Goal: Complete application form

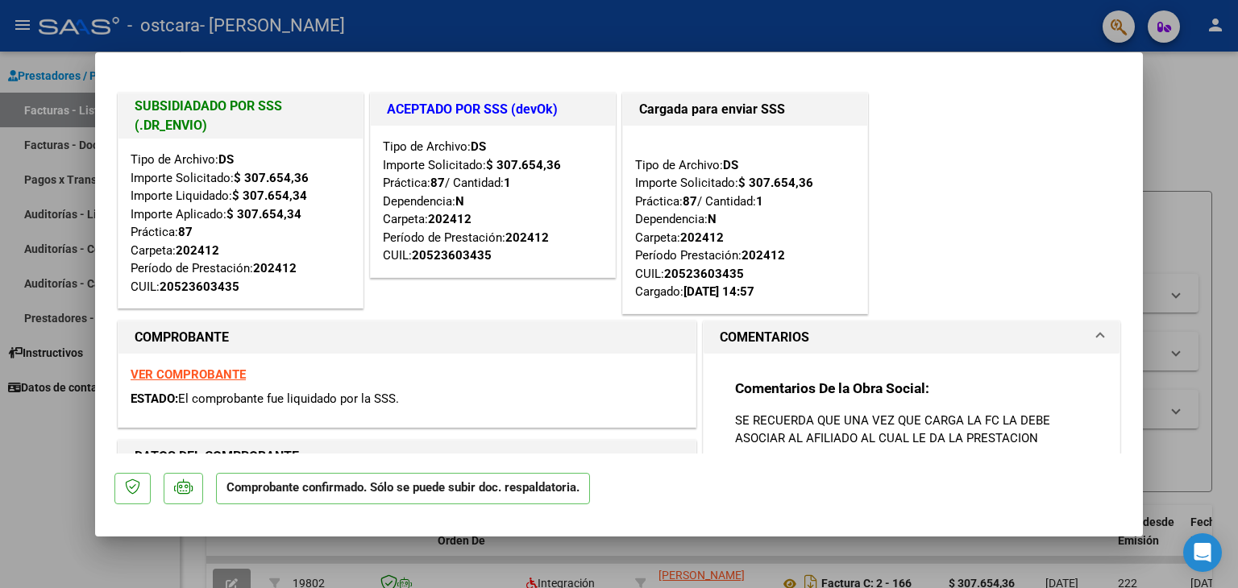
click at [1168, 118] on div at bounding box center [619, 294] width 1238 height 588
type input "$ 0,00"
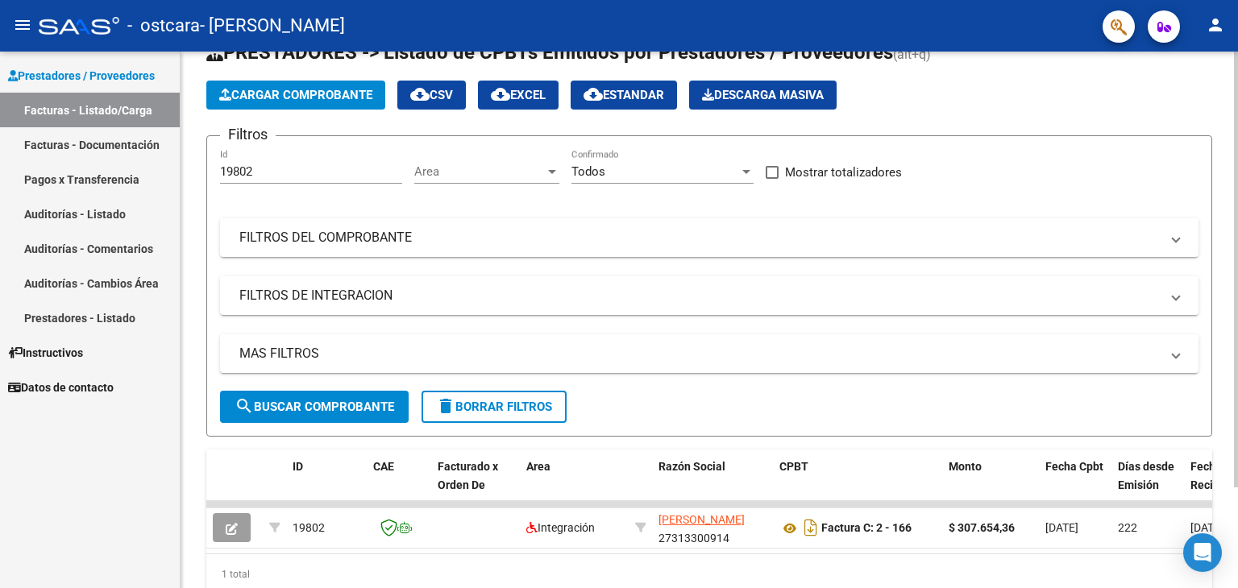
scroll to position [123, 0]
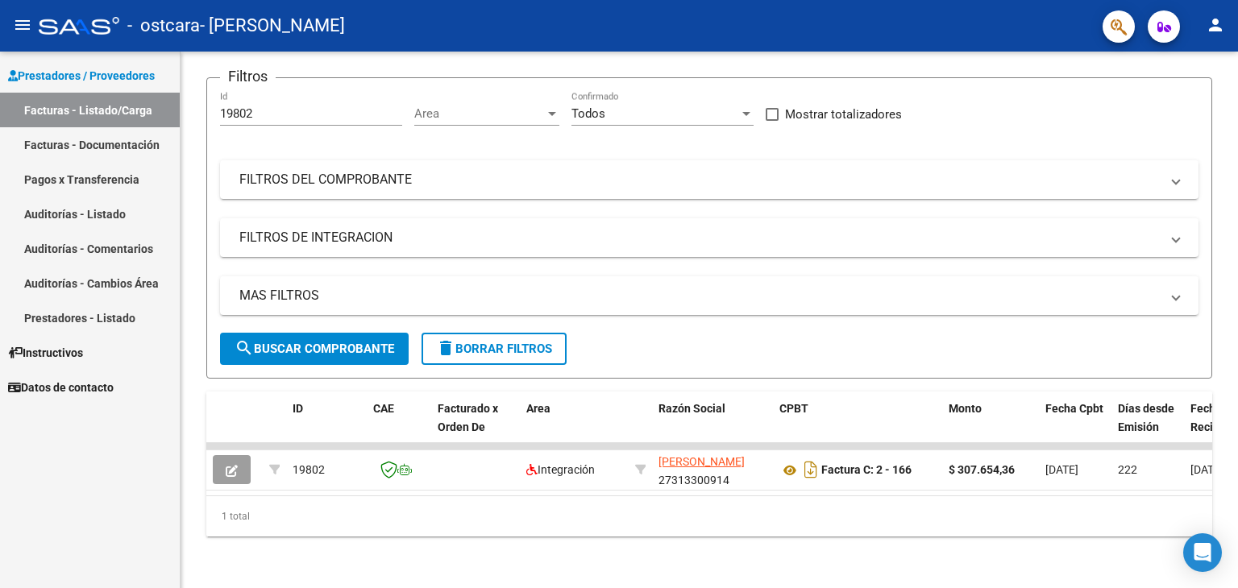
click at [101, 156] on link "Facturas - Documentación" at bounding box center [90, 144] width 180 height 35
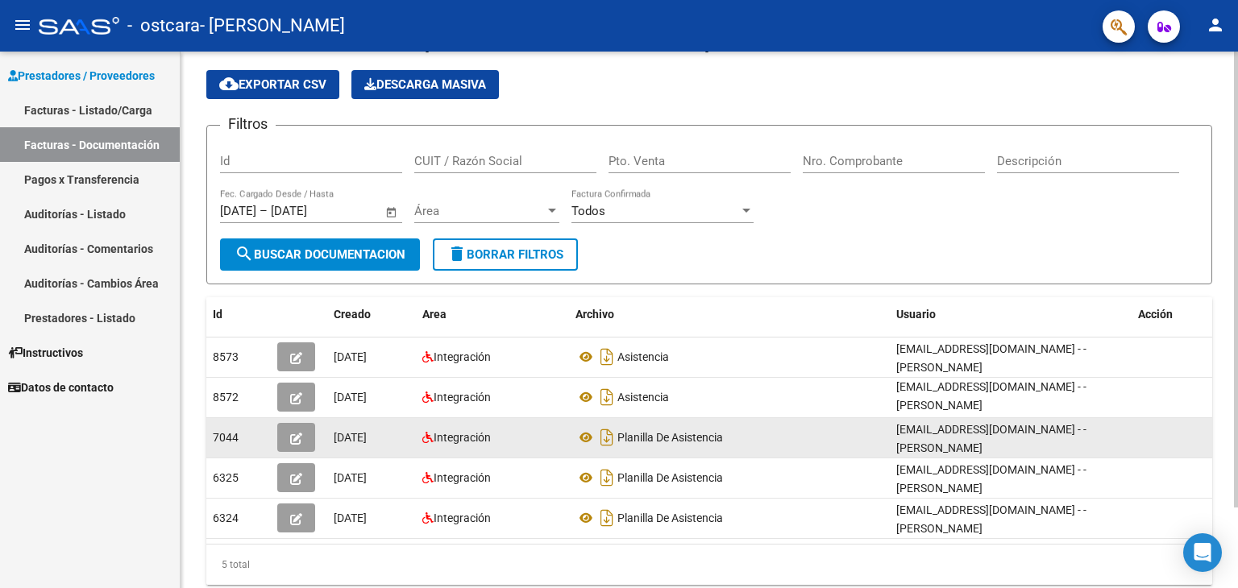
scroll to position [94, 0]
